Goal: Complete application form

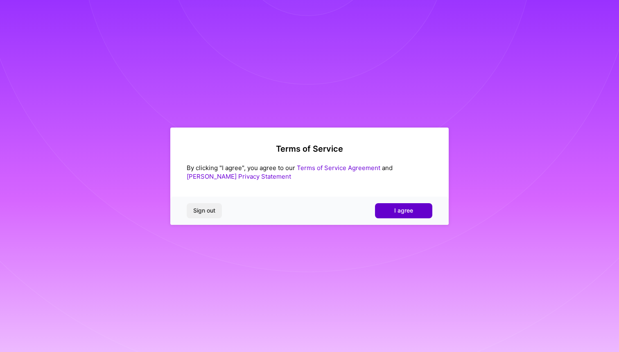
click at [392, 214] on button "I agree" at bounding box center [403, 210] width 57 height 15
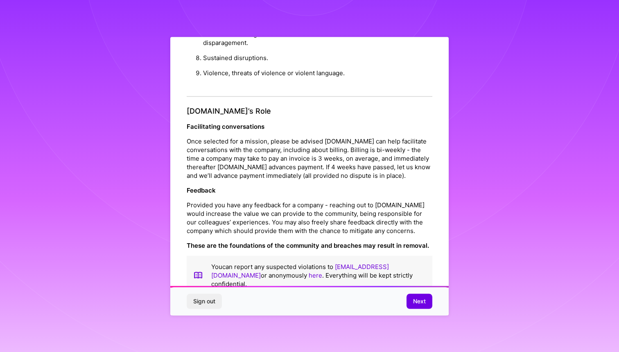
scroll to position [847, 0]
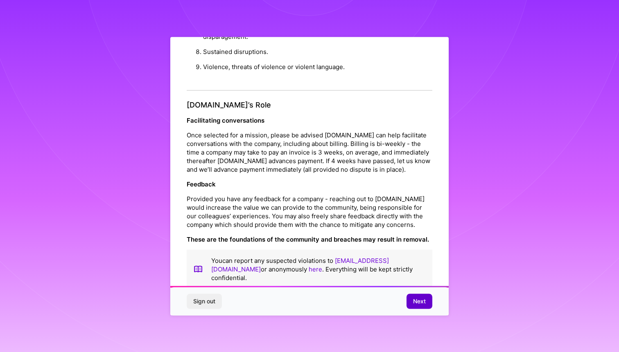
click at [415, 302] on span "Next" at bounding box center [419, 302] width 13 height 8
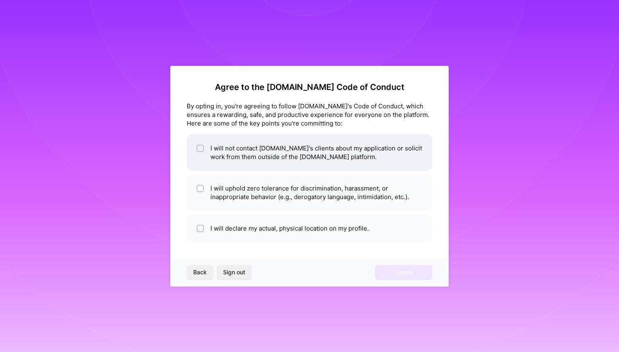
click at [242, 148] on li "I will not contact [DOMAIN_NAME]'s clients about my application or solicit work…" at bounding box center [310, 152] width 246 height 37
checkbox input "true"
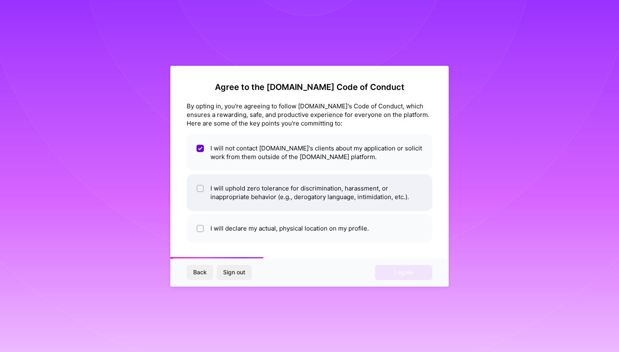
click at [236, 189] on li "I will uphold zero tolerance for discrimination, harassment, or inappropriate b…" at bounding box center [310, 192] width 246 height 37
checkbox input "true"
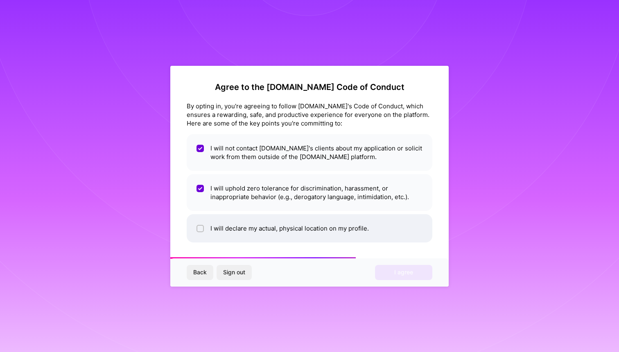
click at [246, 225] on li "I will declare my actual, physical location on my profile." at bounding box center [310, 228] width 246 height 28
checkbox input "true"
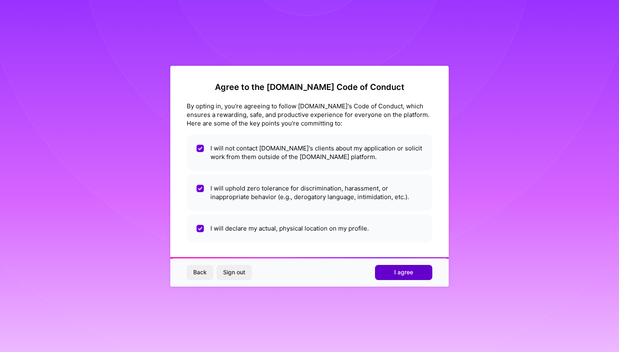
click at [404, 275] on span "I agree" at bounding box center [403, 272] width 19 height 8
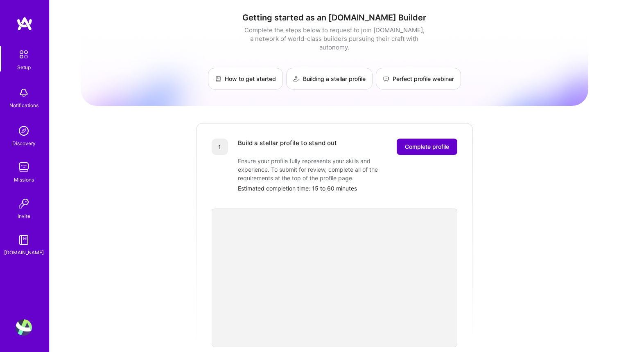
click at [402, 142] on button "Complete profile" at bounding box center [427, 147] width 61 height 16
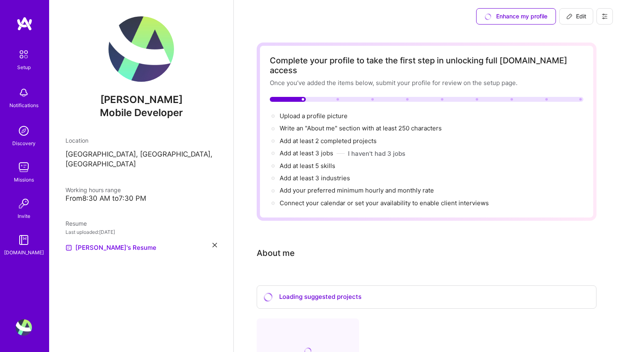
click at [216, 243] on div "[PERSON_NAME]'s Resume" at bounding box center [140, 248] width 151 height 10
click at [215, 243] on icon at bounding box center [214, 245] width 5 height 5
